Goal: Download file/media

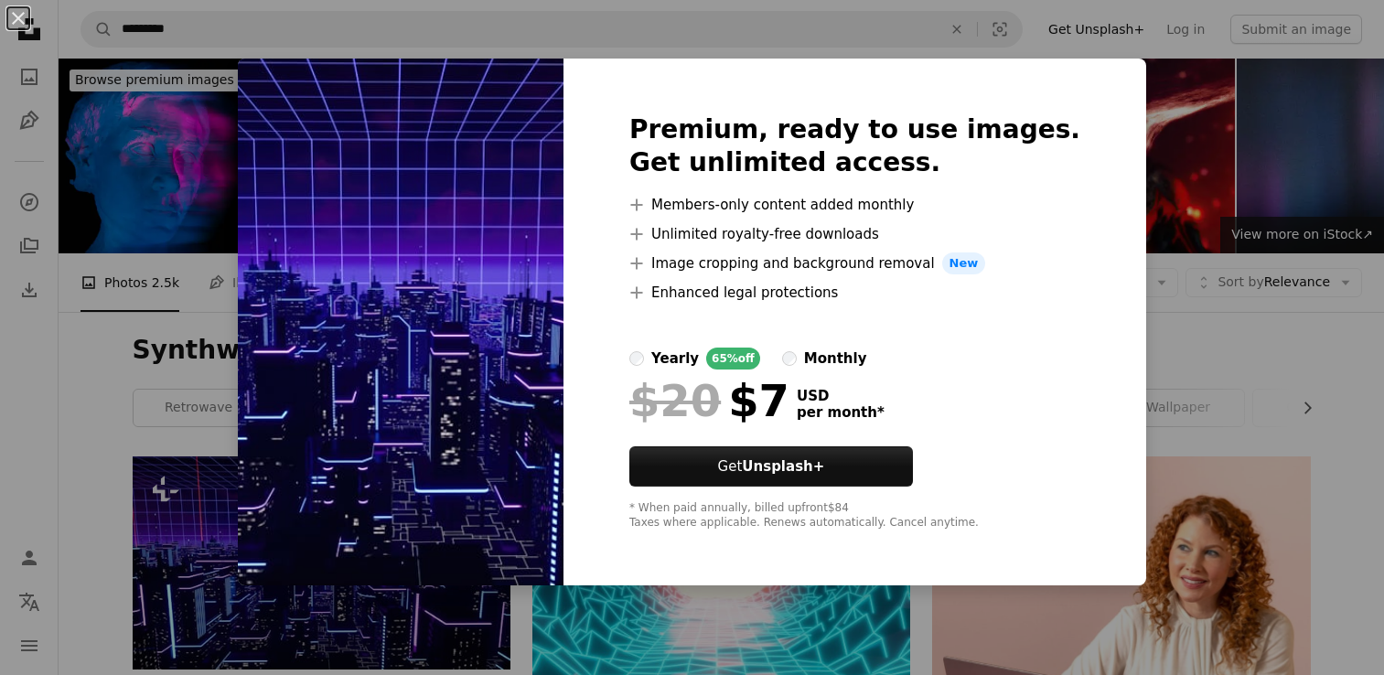
scroll to position [144, 0]
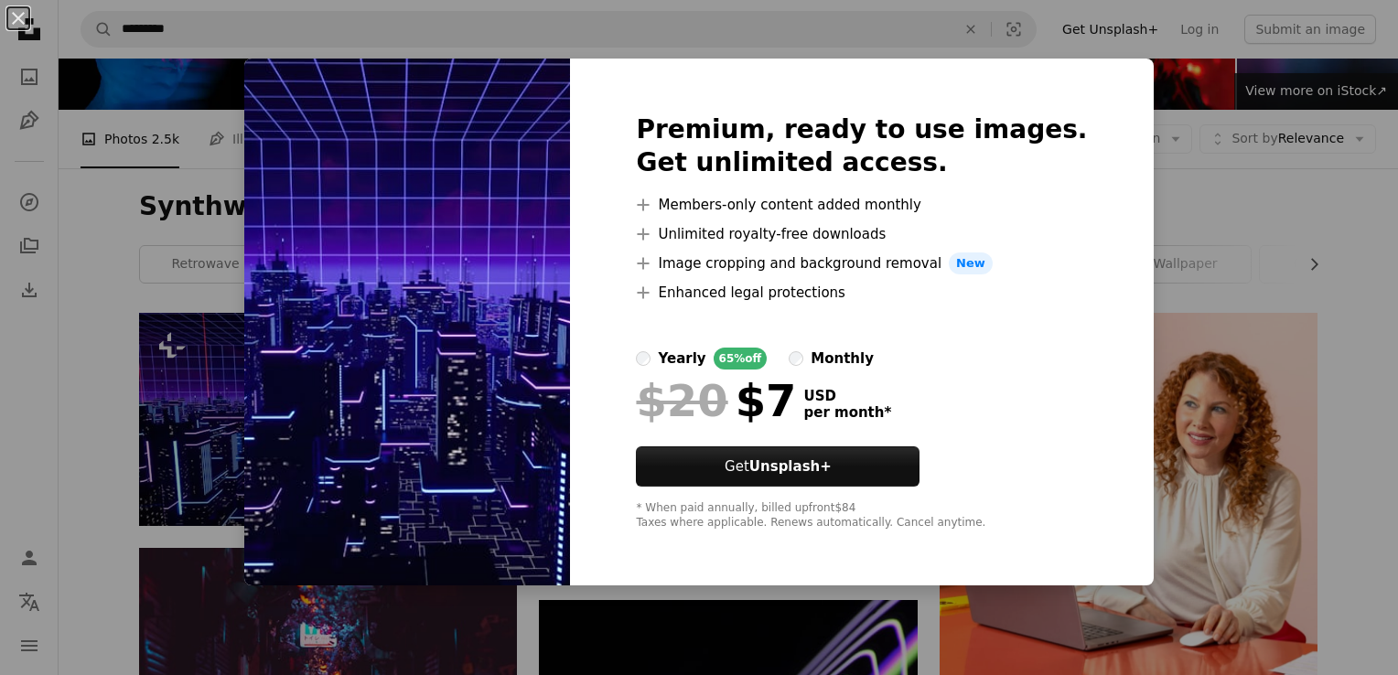
click at [1216, 178] on div "An X shape Premium, ready to use images. Get unlimited access. A plus sign Memb…" at bounding box center [699, 337] width 1398 height 675
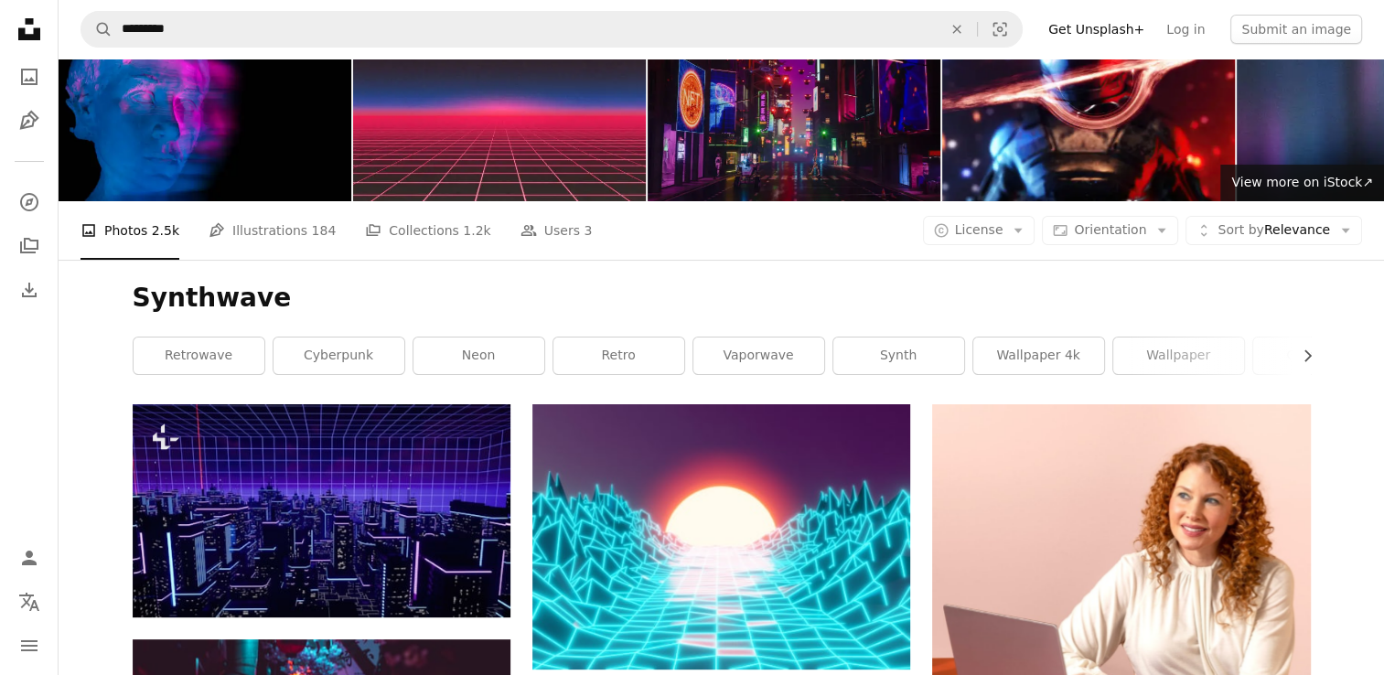
scroll to position [0, 0]
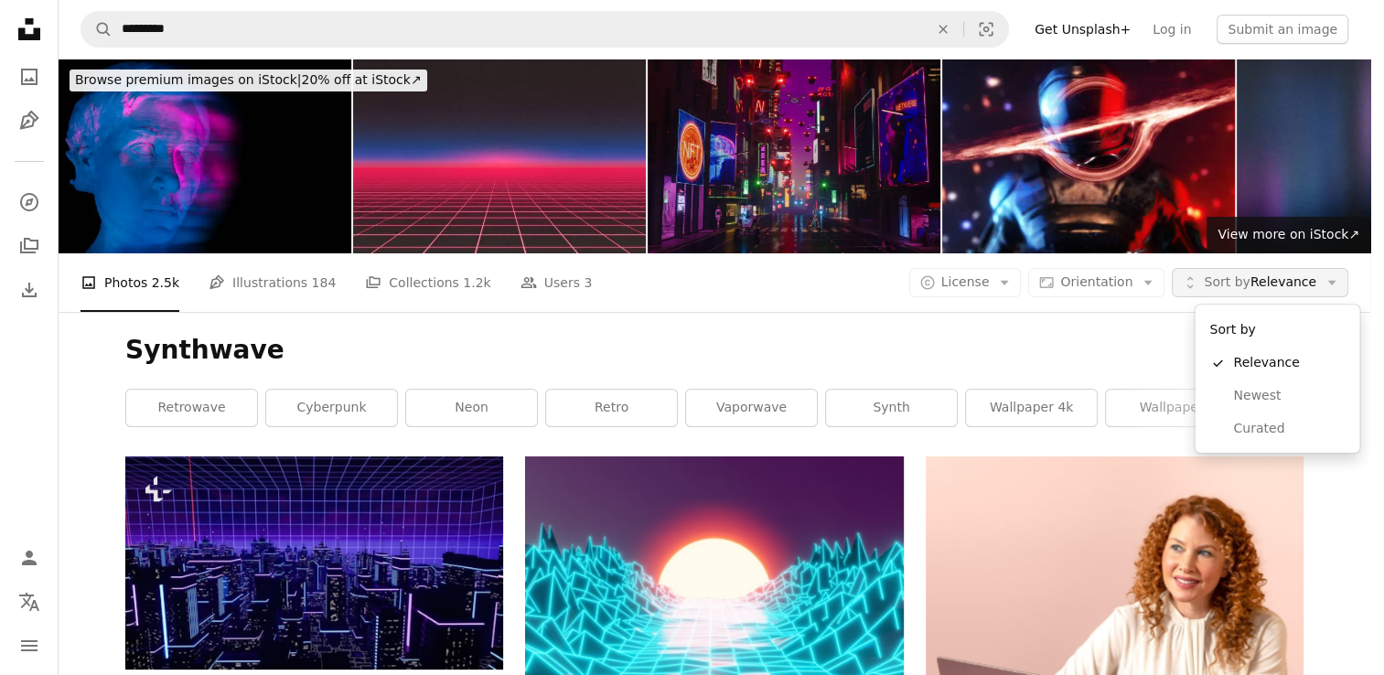
click at [1307, 285] on span "Sort by Relevance" at bounding box center [1260, 283] width 113 height 18
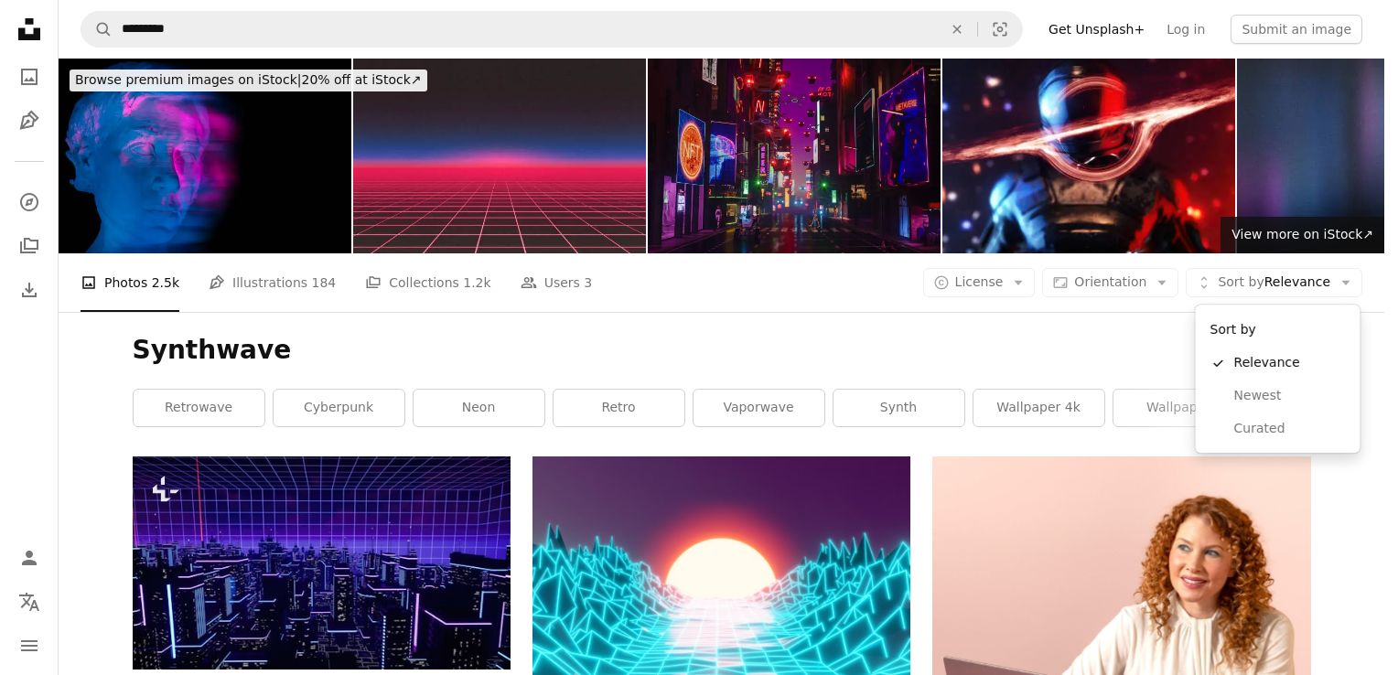
click at [1121, 342] on body "Unsplash logo Unsplash Home A photo Pen Tool A compass A stack of folders Downl…" at bounding box center [692, 337] width 1384 height 675
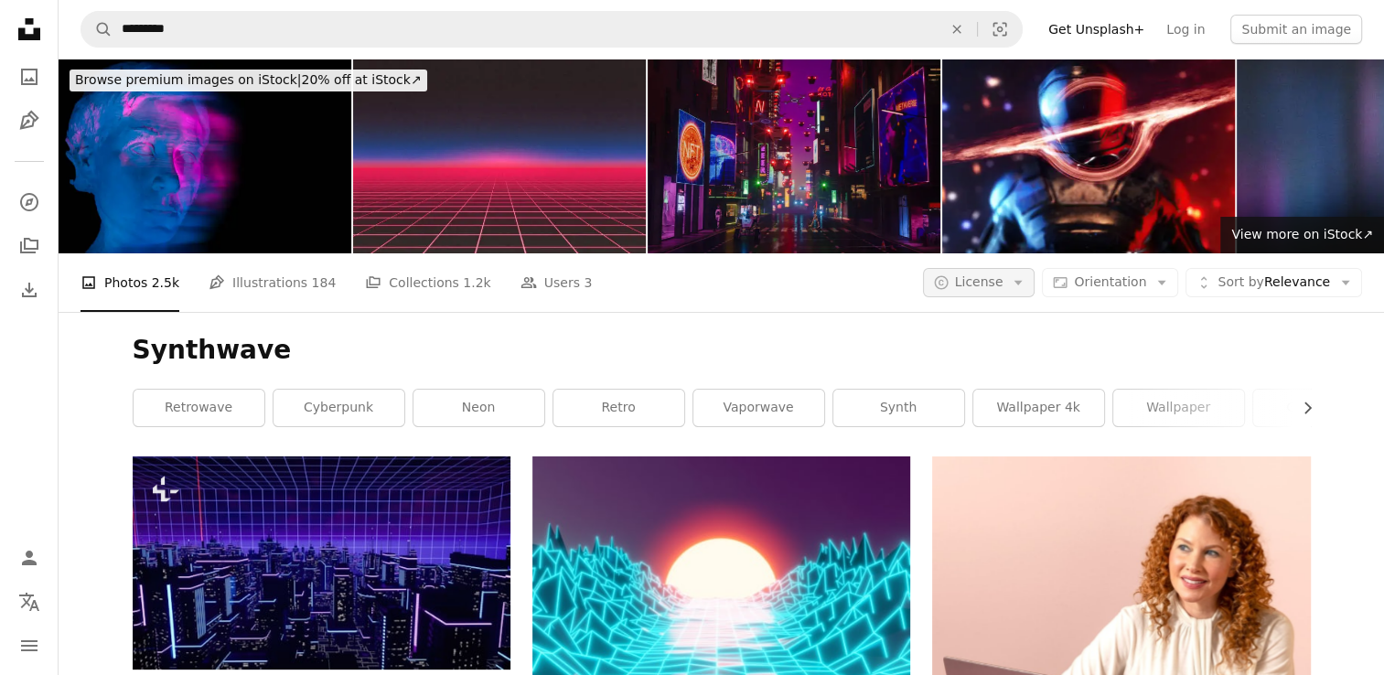
click at [1027, 285] on icon "Arrow down" at bounding box center [1018, 283] width 16 height 16
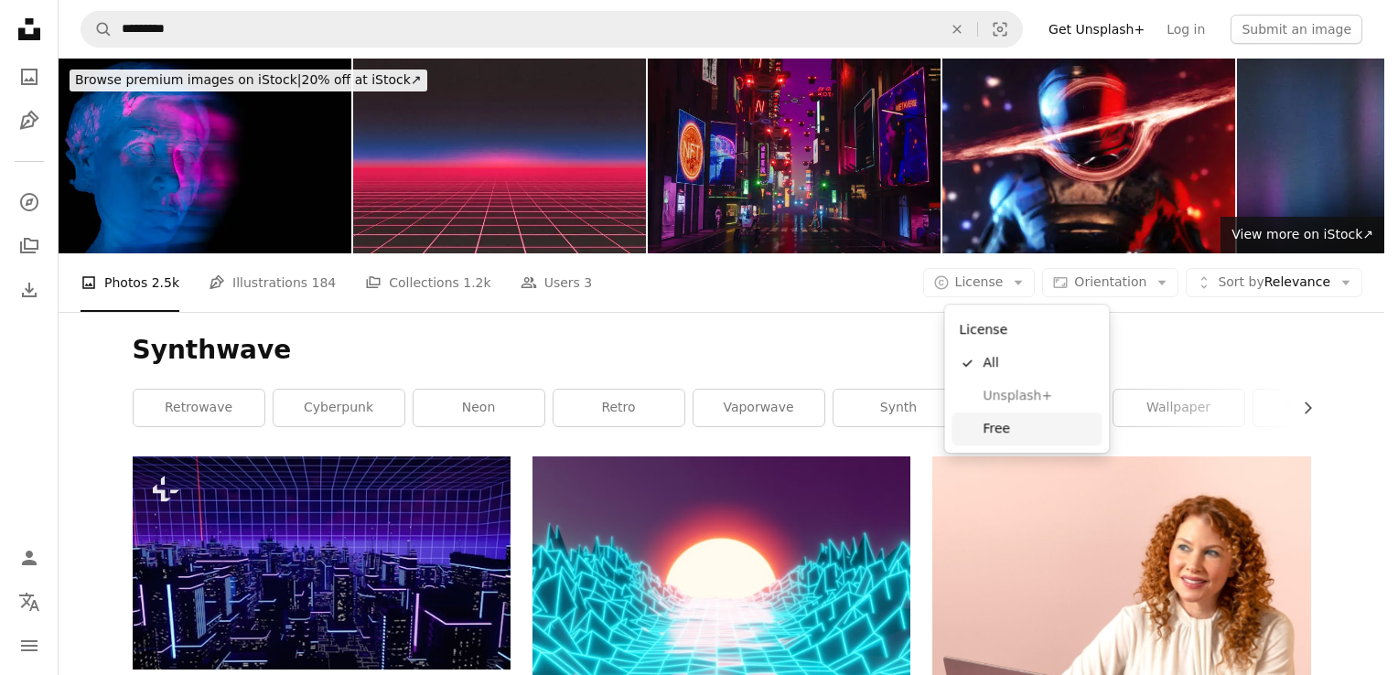
click at [1034, 425] on span "Free" at bounding box center [1039, 429] width 112 height 18
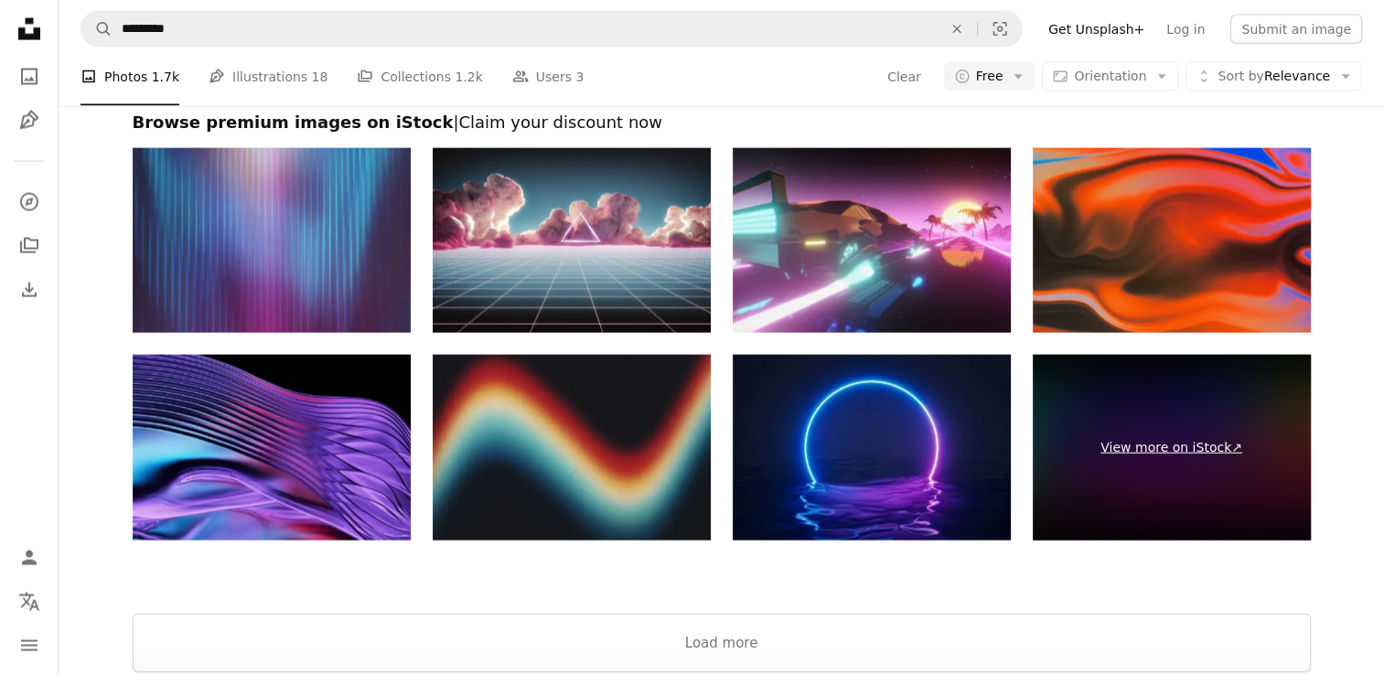
scroll to position [3958, 0]
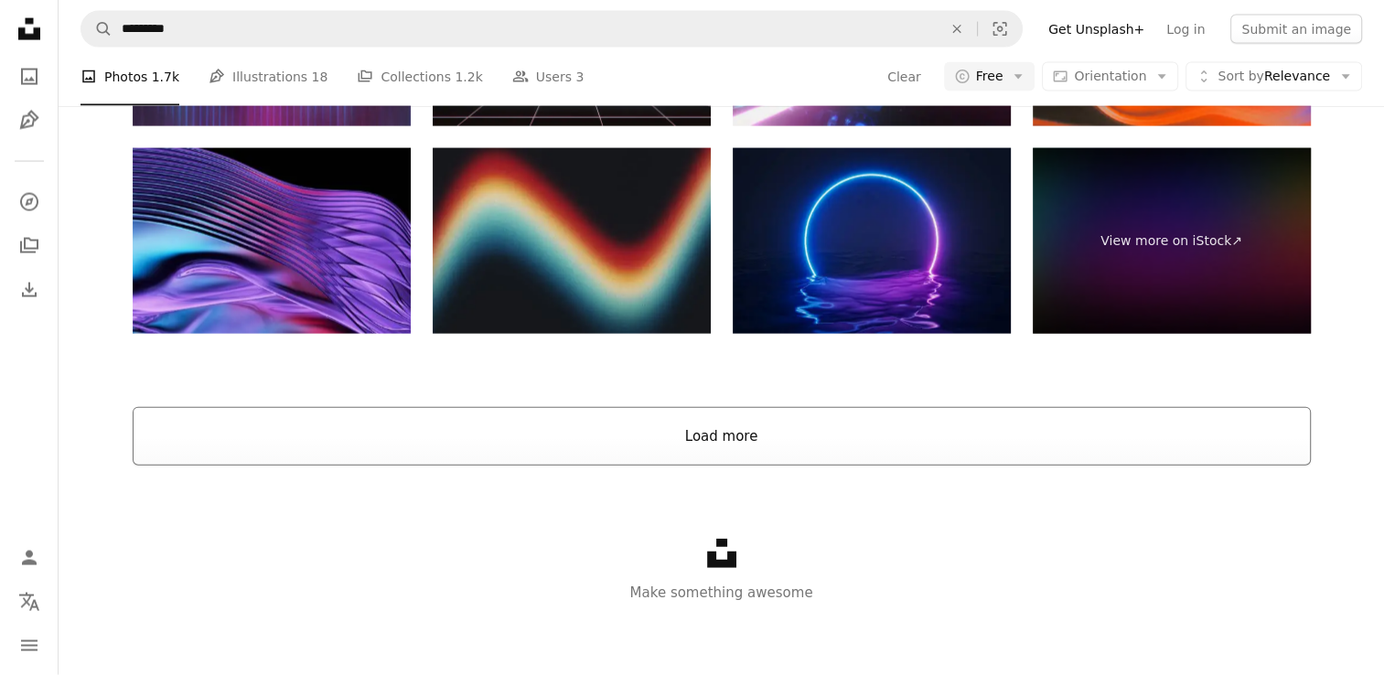
click at [1001, 428] on button "Load more" at bounding box center [722, 436] width 1179 height 59
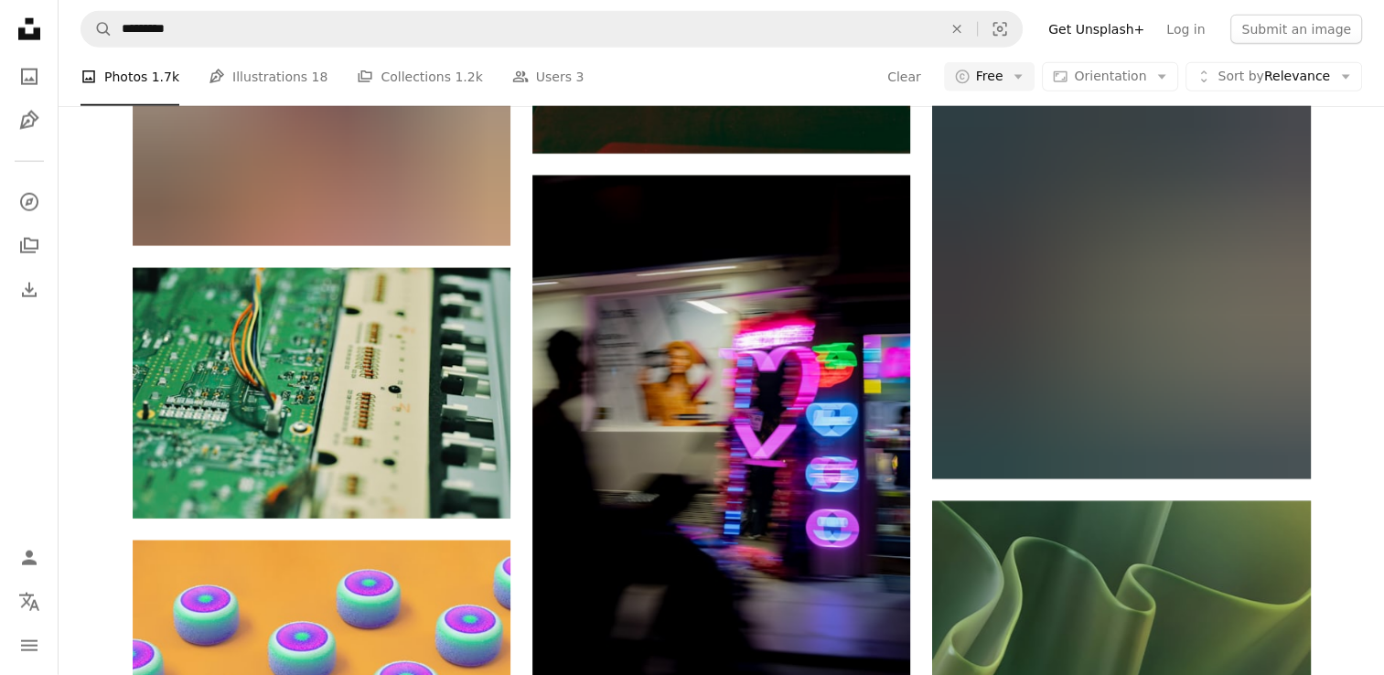
scroll to position [18965, 0]
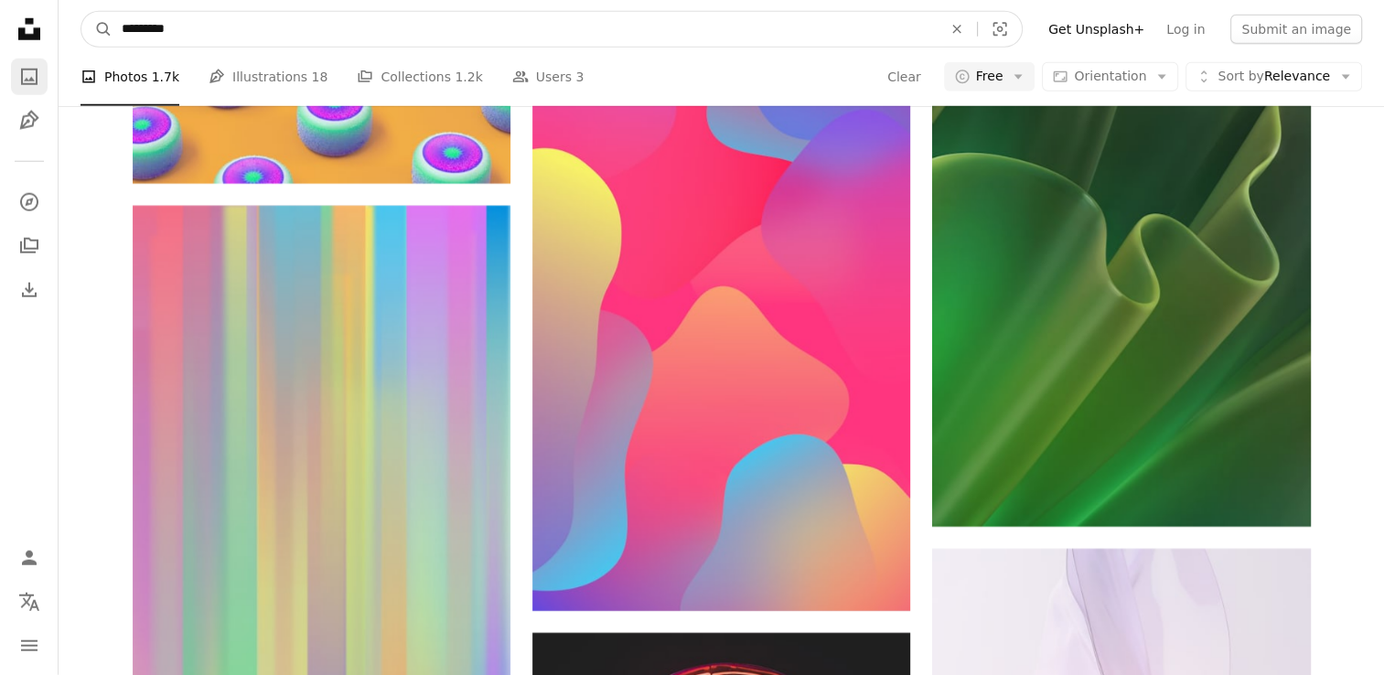
drag, startPoint x: 218, startPoint y: 37, endPoint x: 13, endPoint y: 90, distance: 211.7
type input "******"
click button "A magnifying glass" at bounding box center [96, 29] width 31 height 35
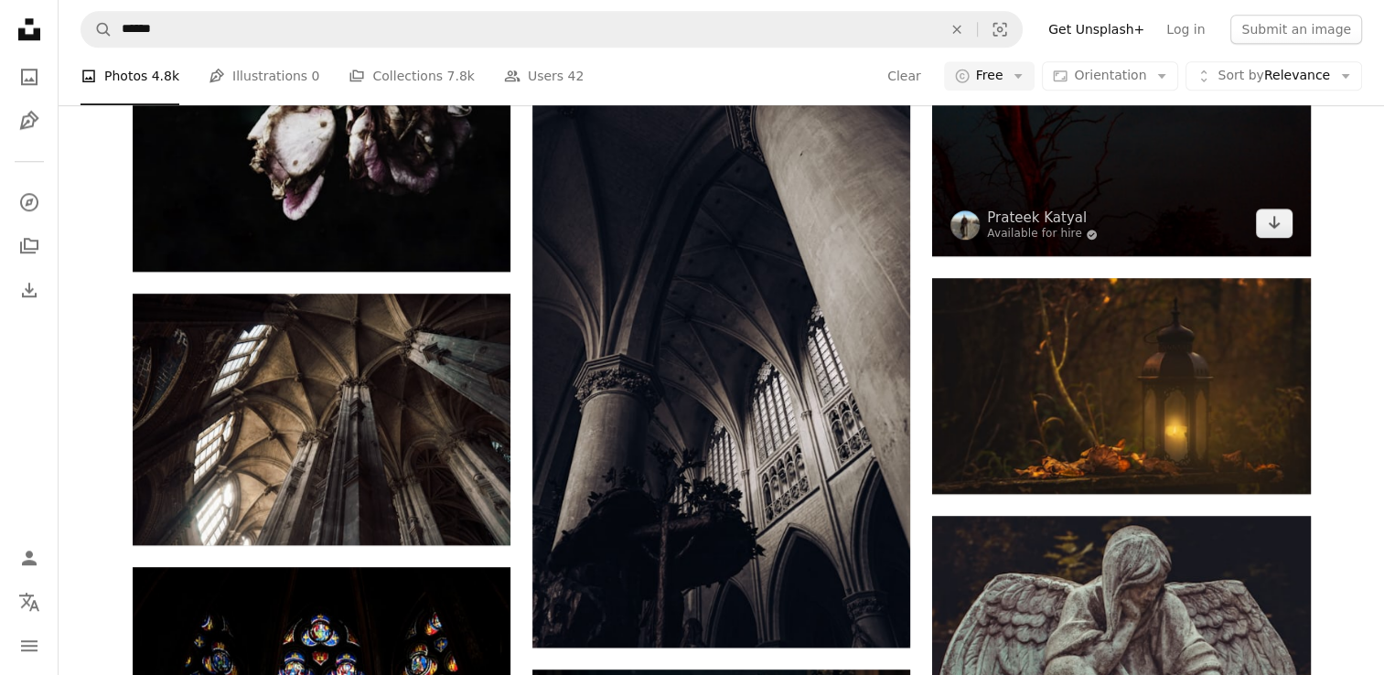
scroll to position [1830, 0]
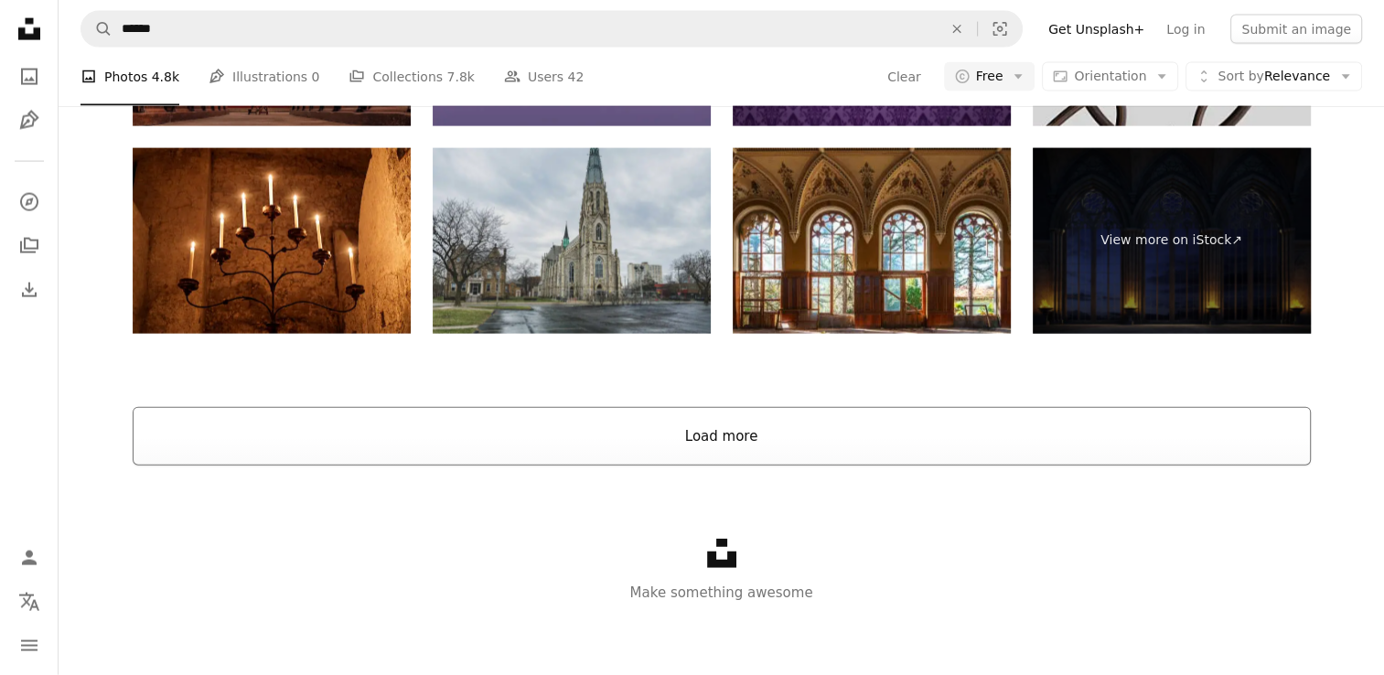
click at [965, 451] on button "Load more" at bounding box center [722, 436] width 1179 height 59
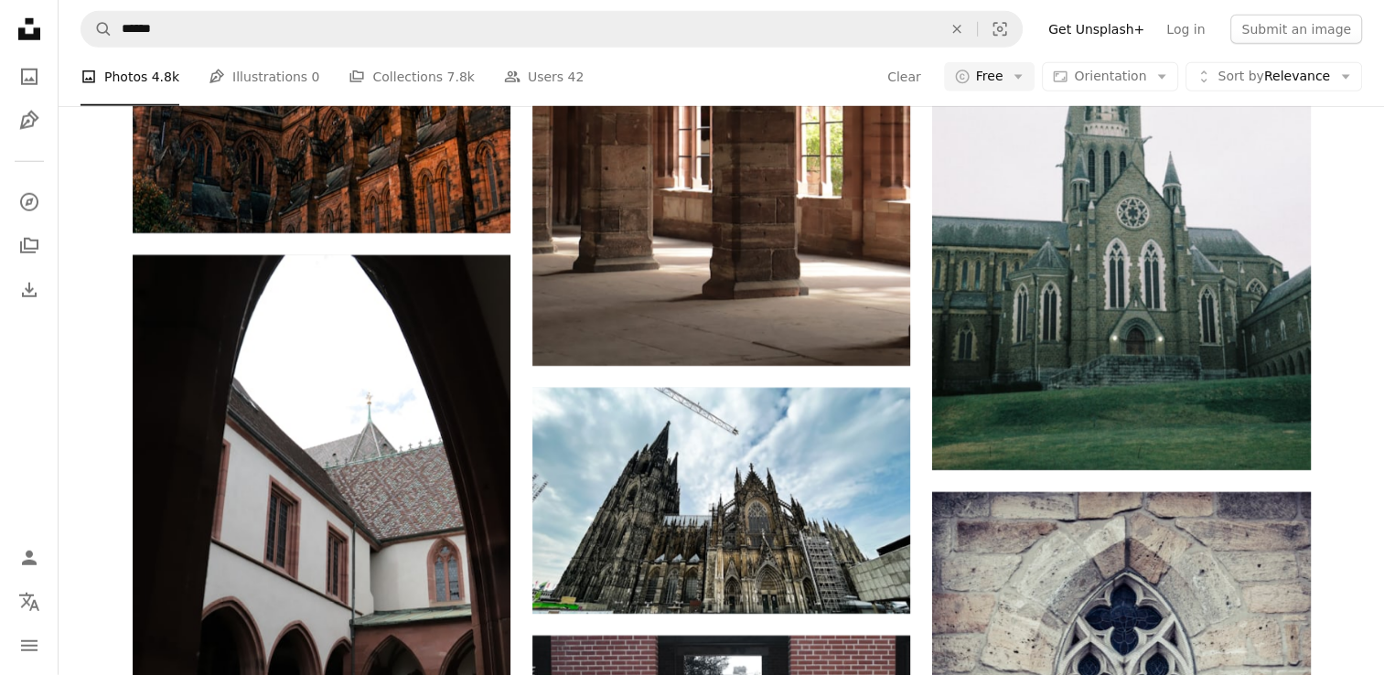
scroll to position [19176, 0]
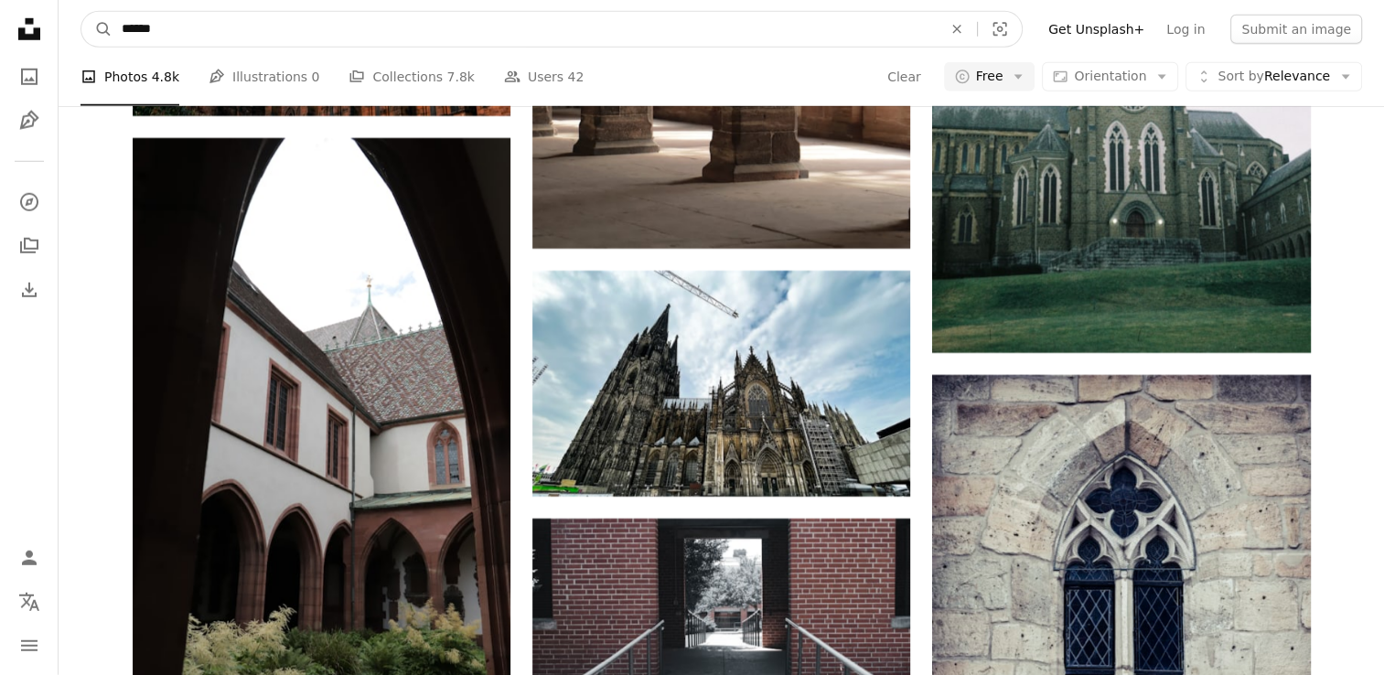
drag, startPoint x: 258, startPoint y: 35, endPoint x: 103, endPoint y: 52, distance: 155.6
click at [104, 52] on nav "A magnifying glass ****** An X shape Visual search Filters Get Unsplash+ Log in…" at bounding box center [722, 29] width 1326 height 59
type input "**********"
click at [81, 12] on button "A magnifying glass" at bounding box center [96, 29] width 31 height 35
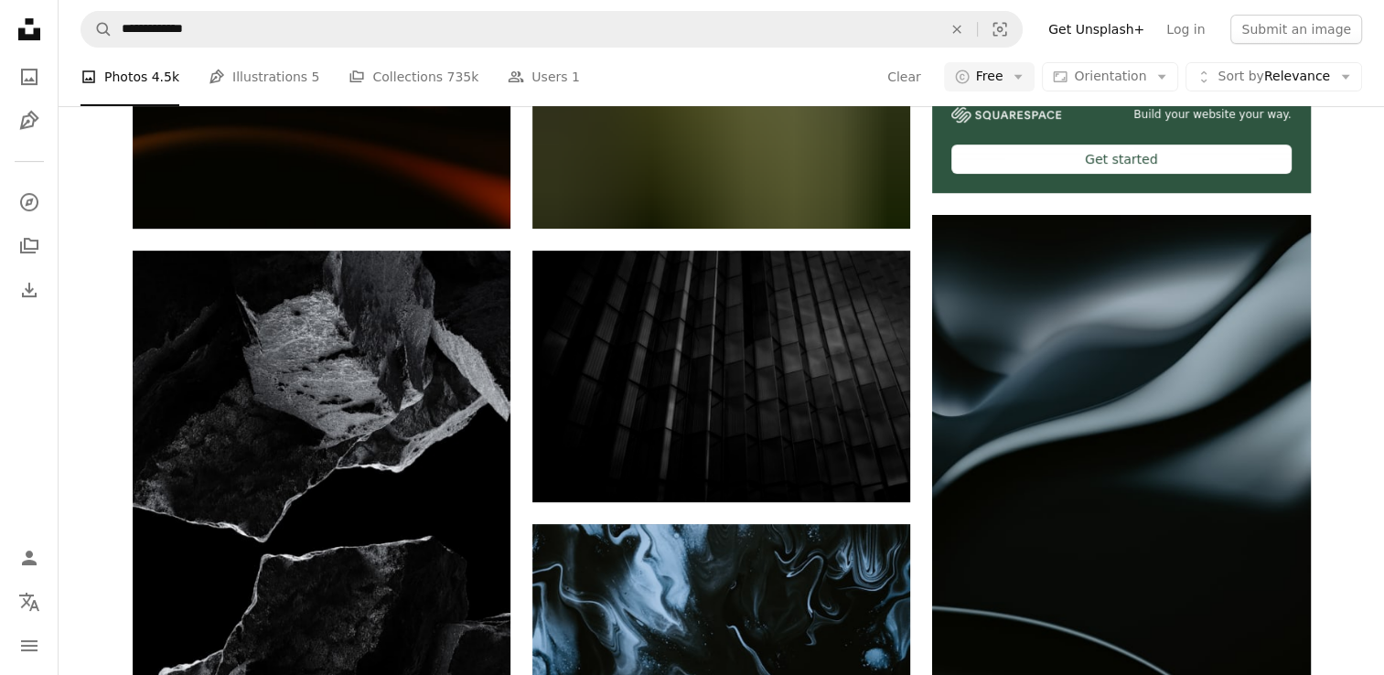
scroll to position [824, 0]
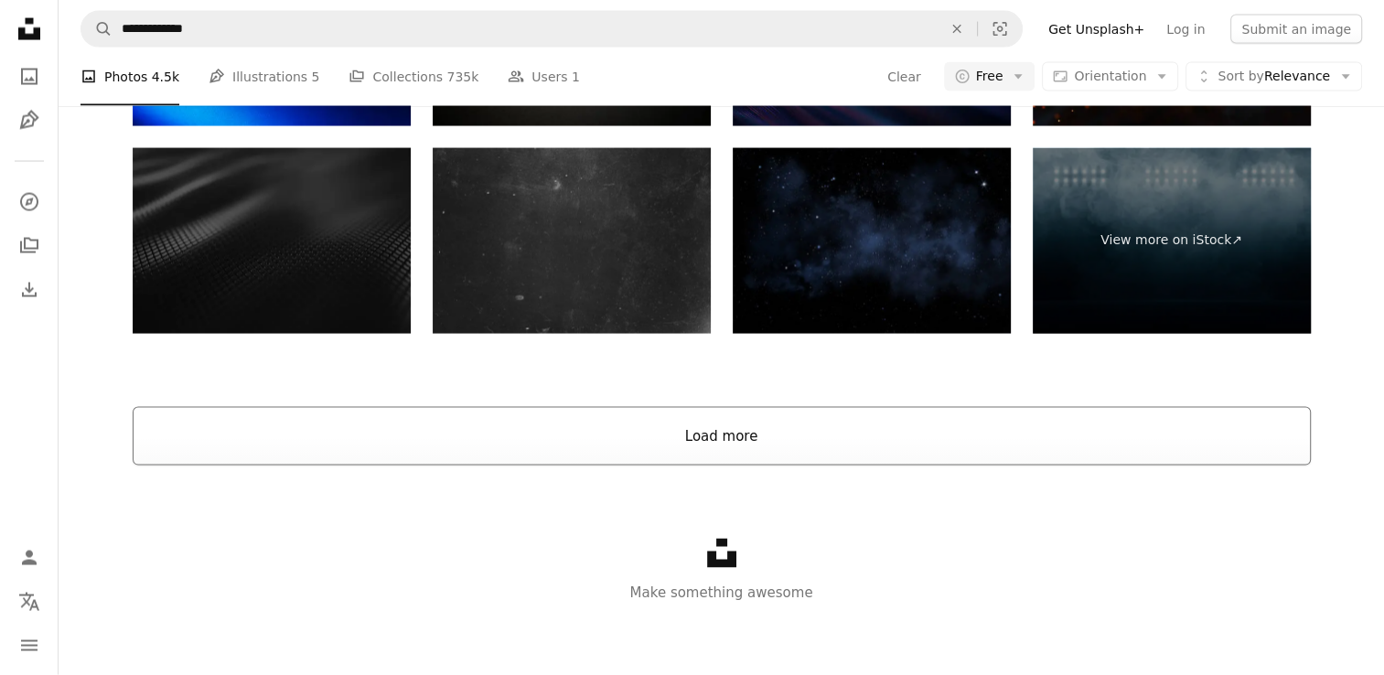
click at [727, 440] on button "Load more" at bounding box center [722, 436] width 1179 height 59
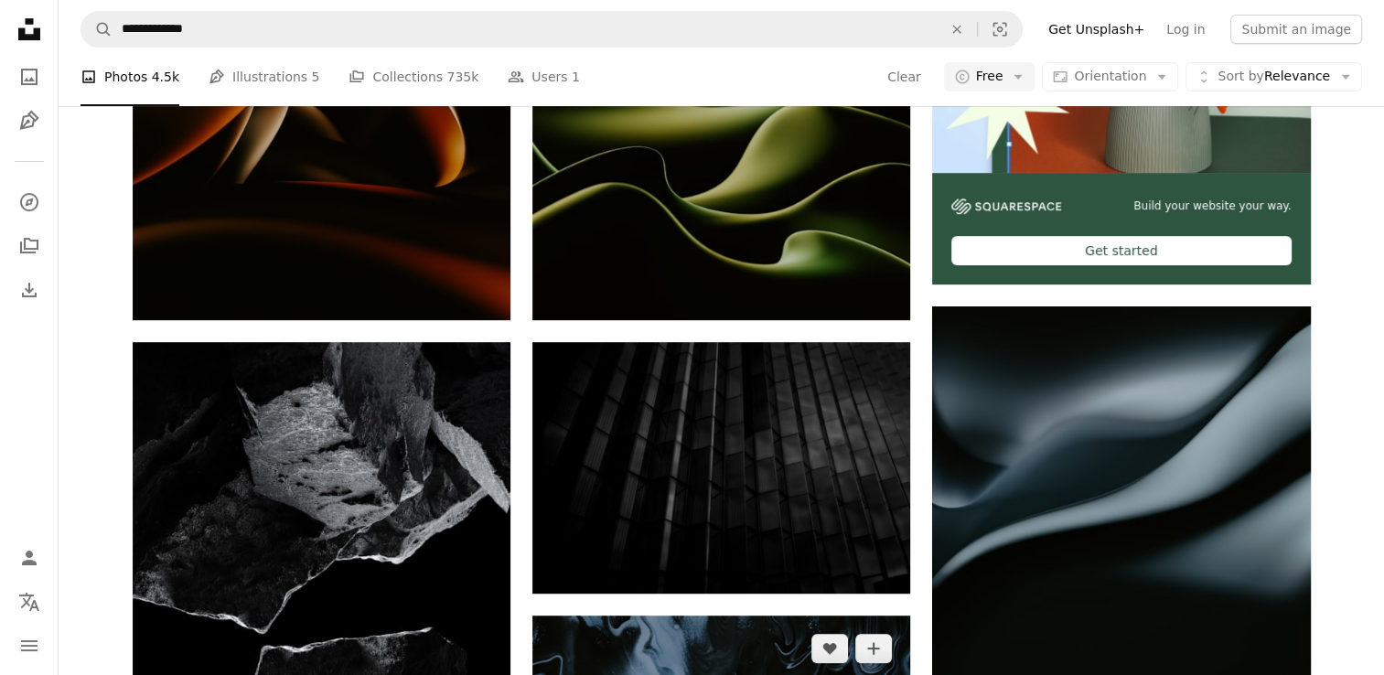
scroll to position [791, 0]
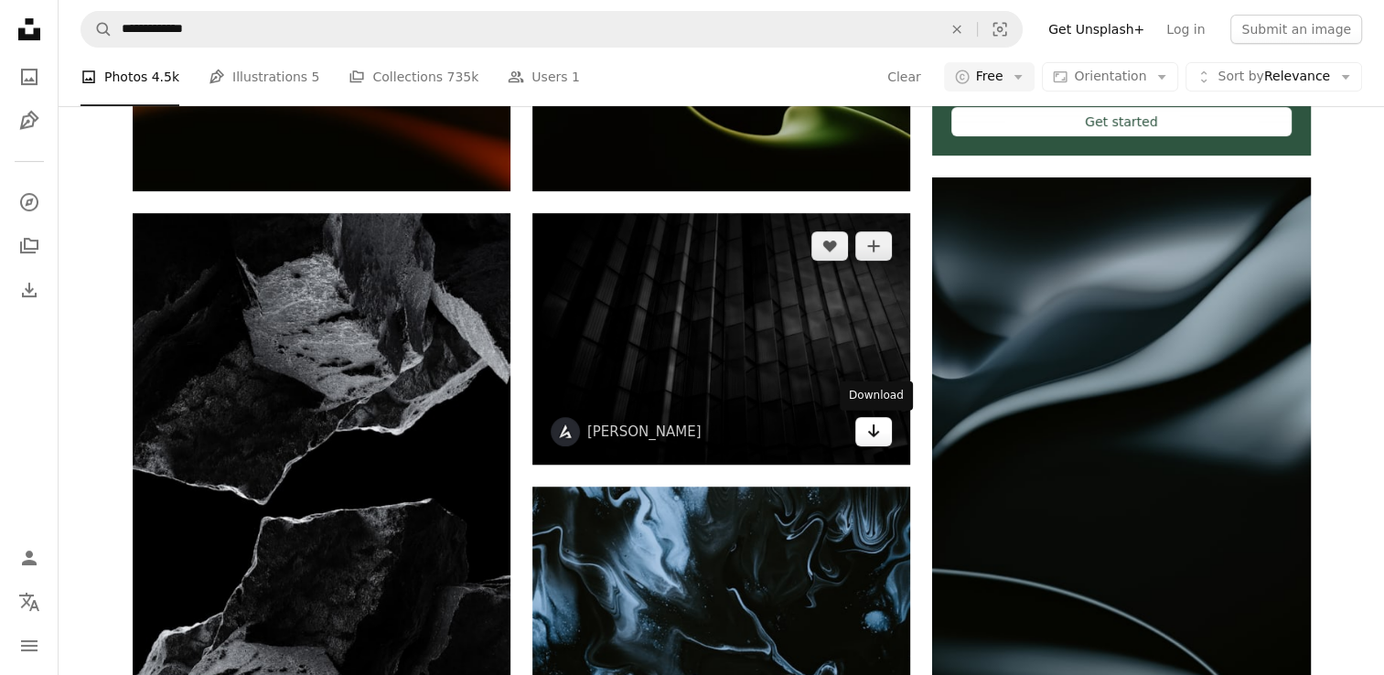
click at [873, 428] on icon "Download" at bounding box center [874, 431] width 12 height 13
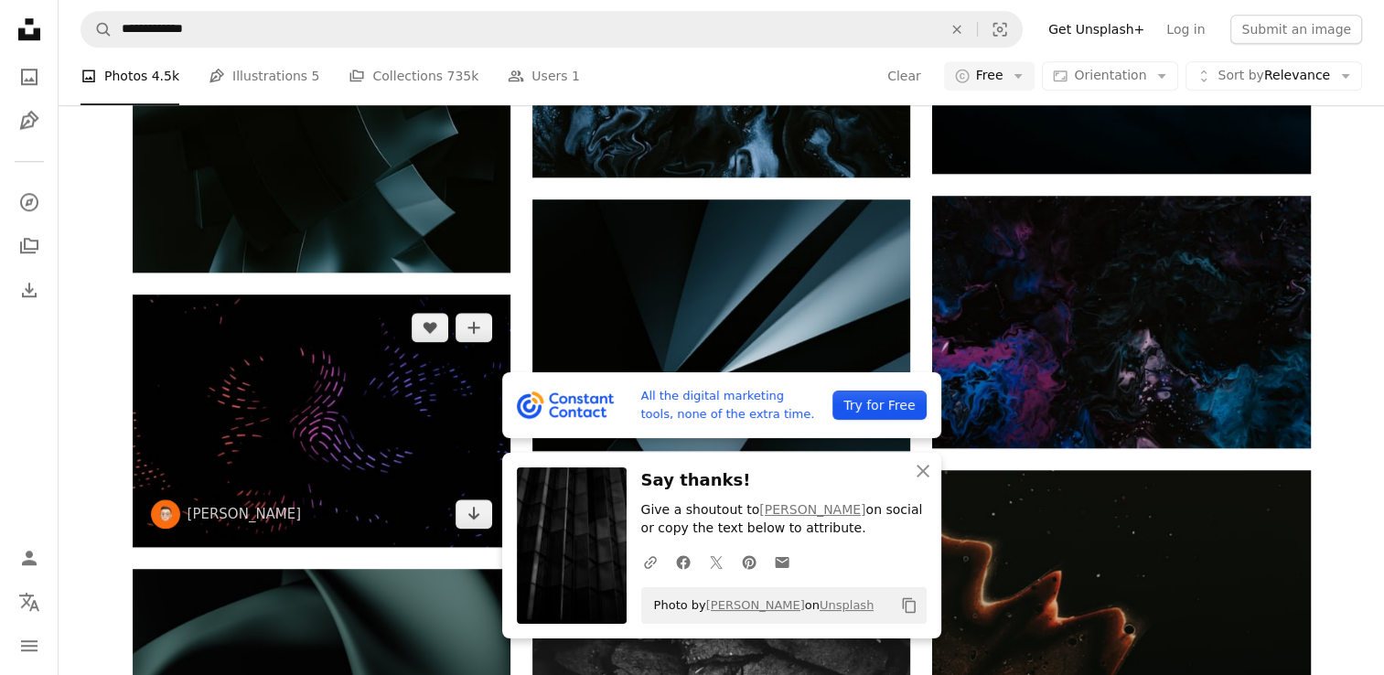
scroll to position [1798, 0]
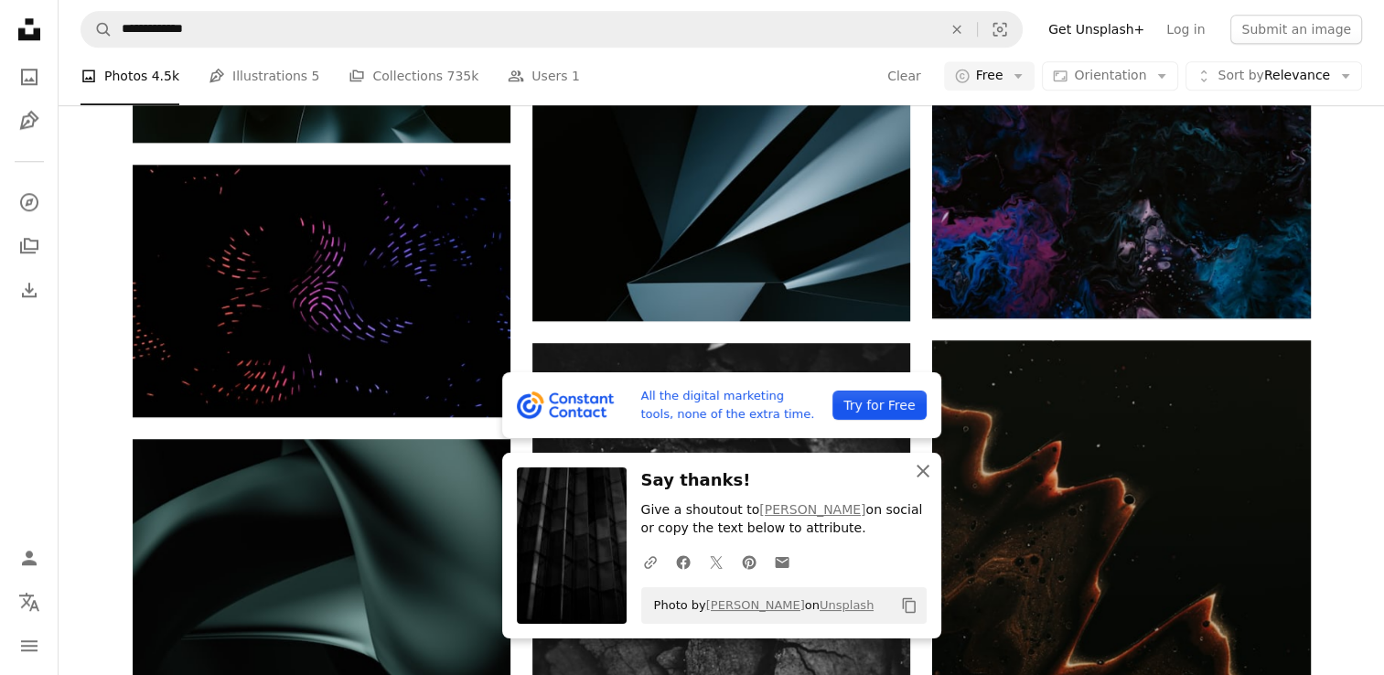
click at [922, 466] on icon "An X shape" at bounding box center [923, 471] width 22 height 22
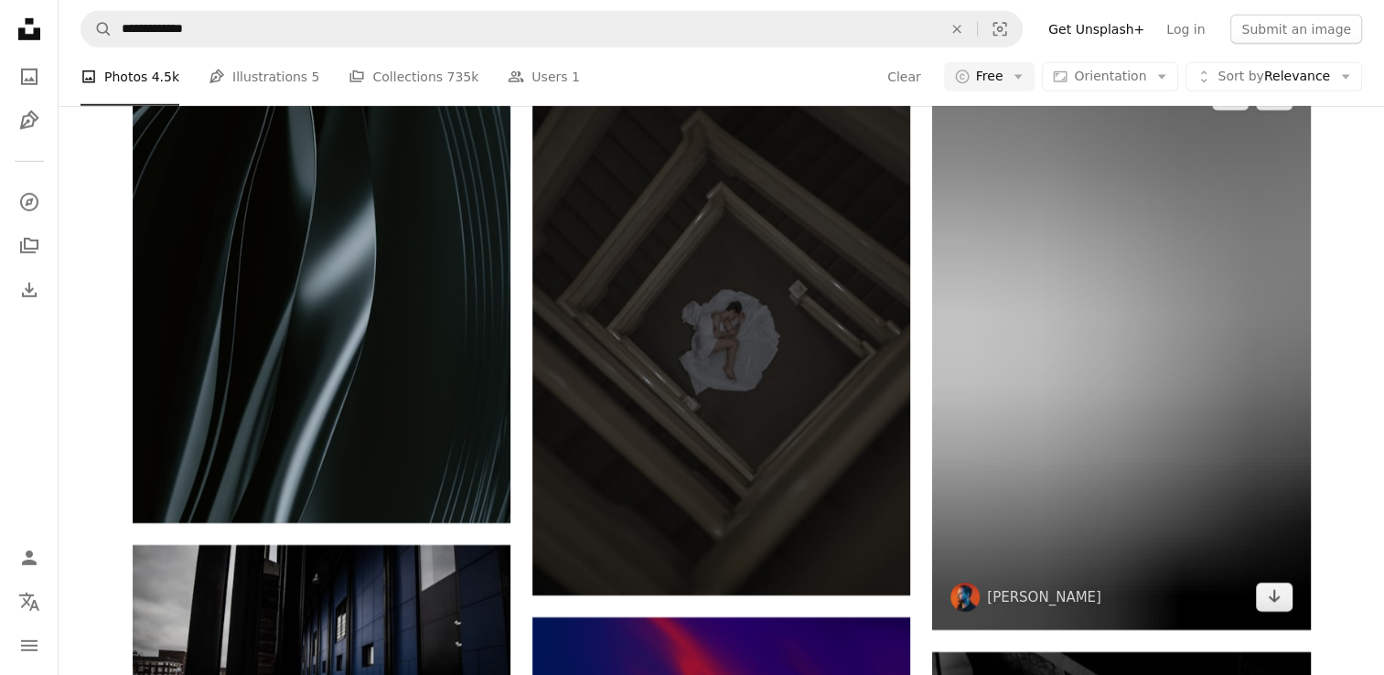
scroll to position [40343, 0]
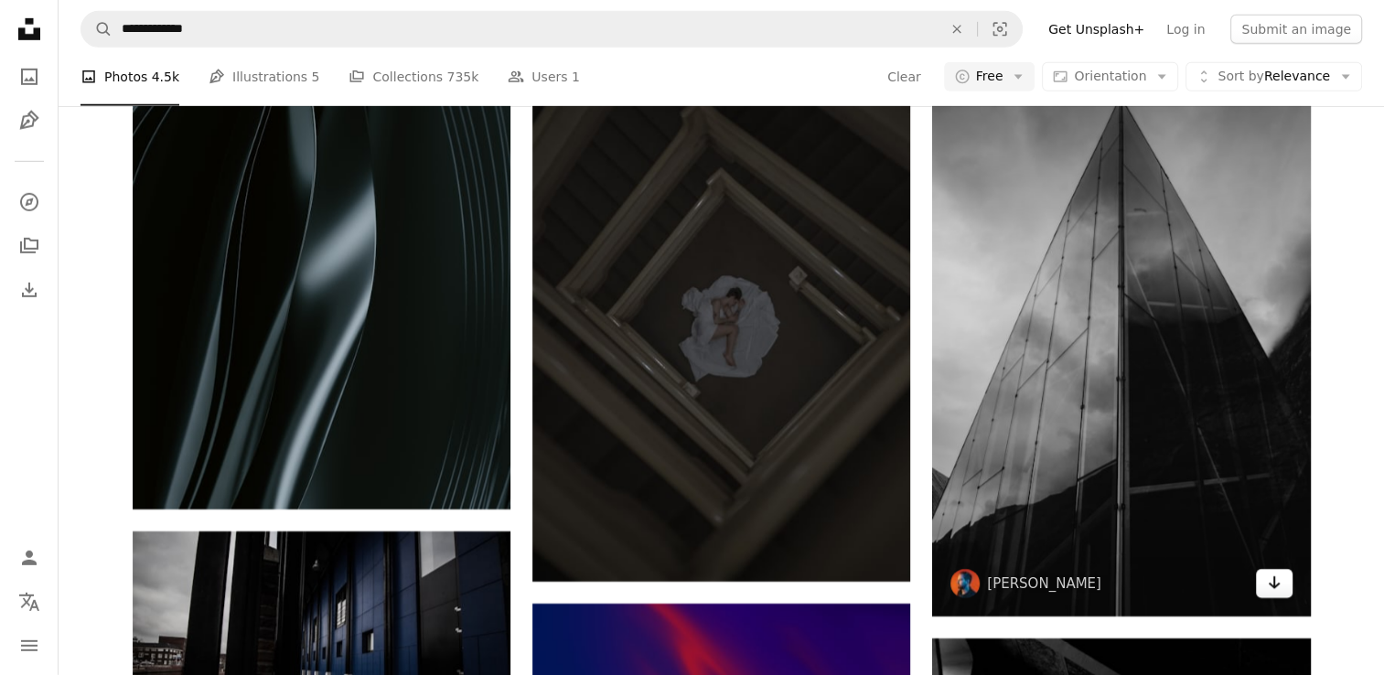
click at [1288, 594] on link "Arrow pointing down" at bounding box center [1274, 583] width 37 height 29
